Goal: Understand process/instructions

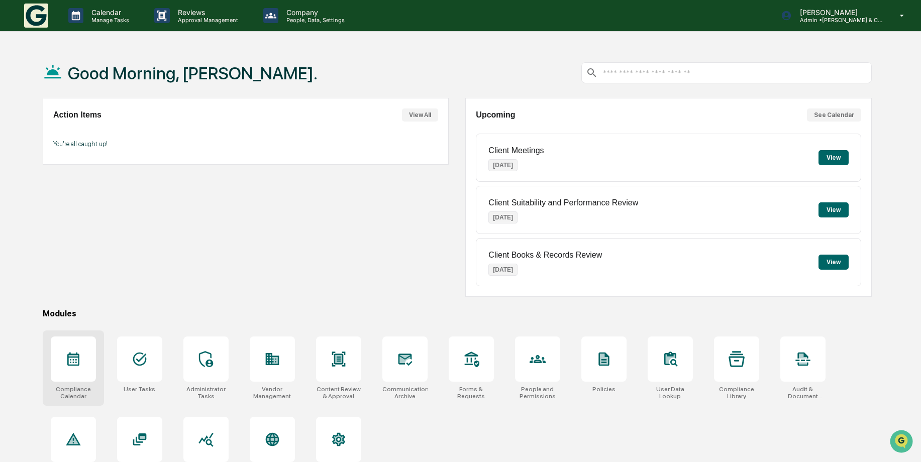
click at [71, 358] on icon at bounding box center [73, 360] width 12 height 14
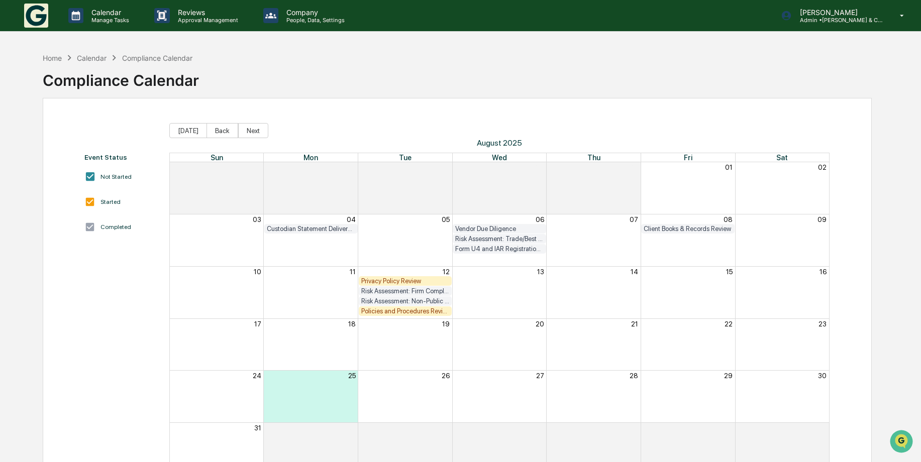
click at [409, 278] on div "Privacy Policy Review" at bounding box center [405, 281] width 88 height 8
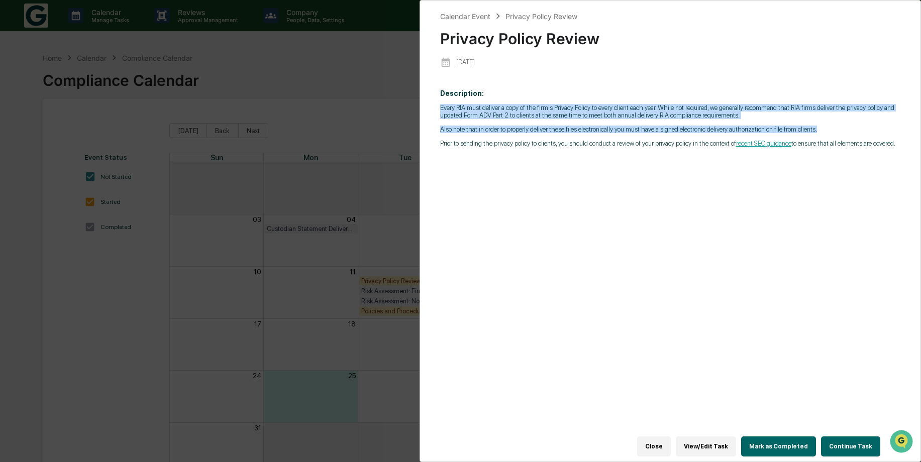
drag, startPoint x: 812, startPoint y: 130, endPoint x: 442, endPoint y: 106, distance: 371.0
click at [442, 106] on div "Every RIA must deliver a copy of the firm's Privacy Policy to every client each…" at bounding box center [670, 125] width 461 height 43
drag, startPoint x: 442, startPoint y: 106, endPoint x: 458, endPoint y: 104, distance: 16.1
copy div "Every RIA must deliver a copy of the firm's Privacy Policy to every client each…"
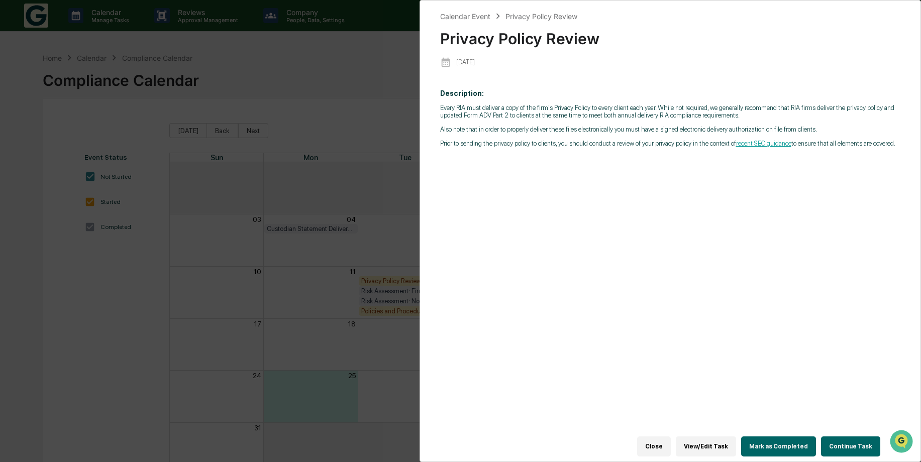
click at [559, 183] on div "Description: Every RIA must deliver a copy of the firm's Privacy Policy to ever…" at bounding box center [670, 264] width 461 height 364
click at [841, 444] on button "Continue Task" at bounding box center [850, 447] width 59 height 20
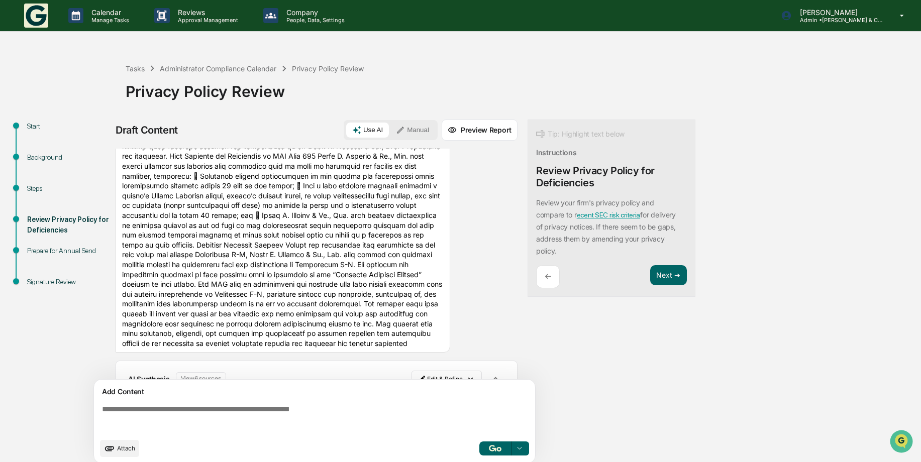
scroll to position [1658, 0]
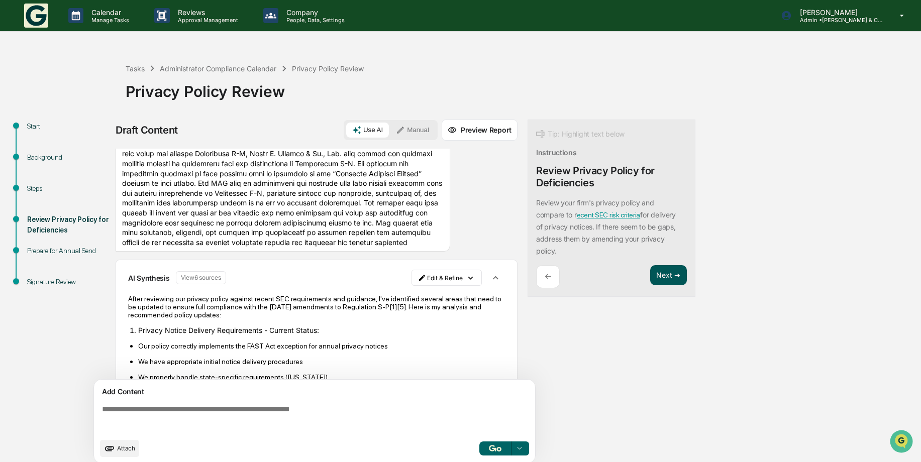
click at [663, 279] on button "Next ➔" at bounding box center [668, 275] width 37 height 21
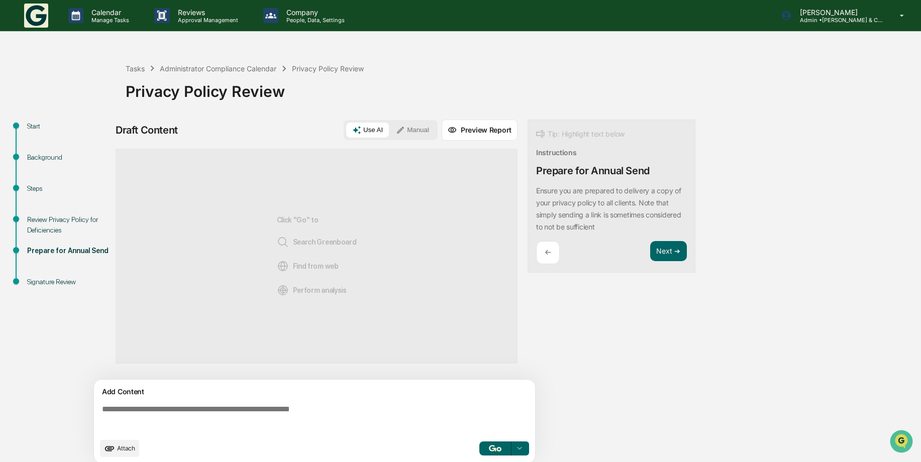
click at [551, 249] on p "←" at bounding box center [548, 253] width 7 height 10
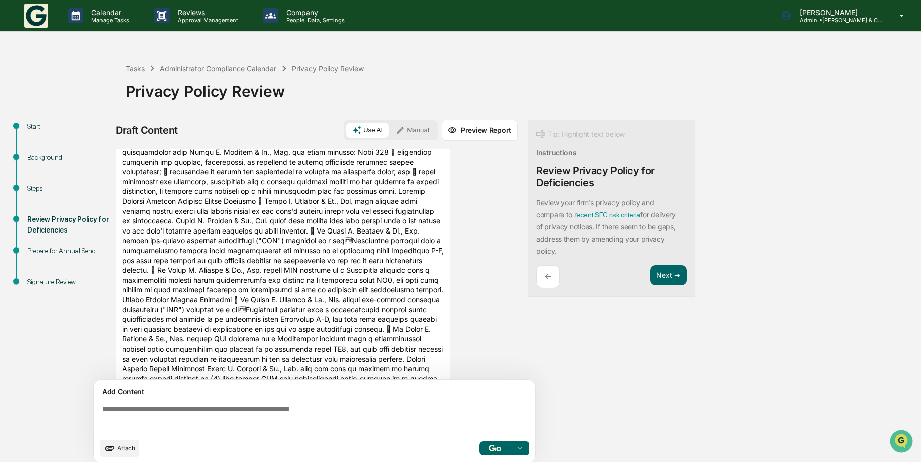
scroll to position [1306, 0]
